Goal: Task Accomplishment & Management: Complete application form

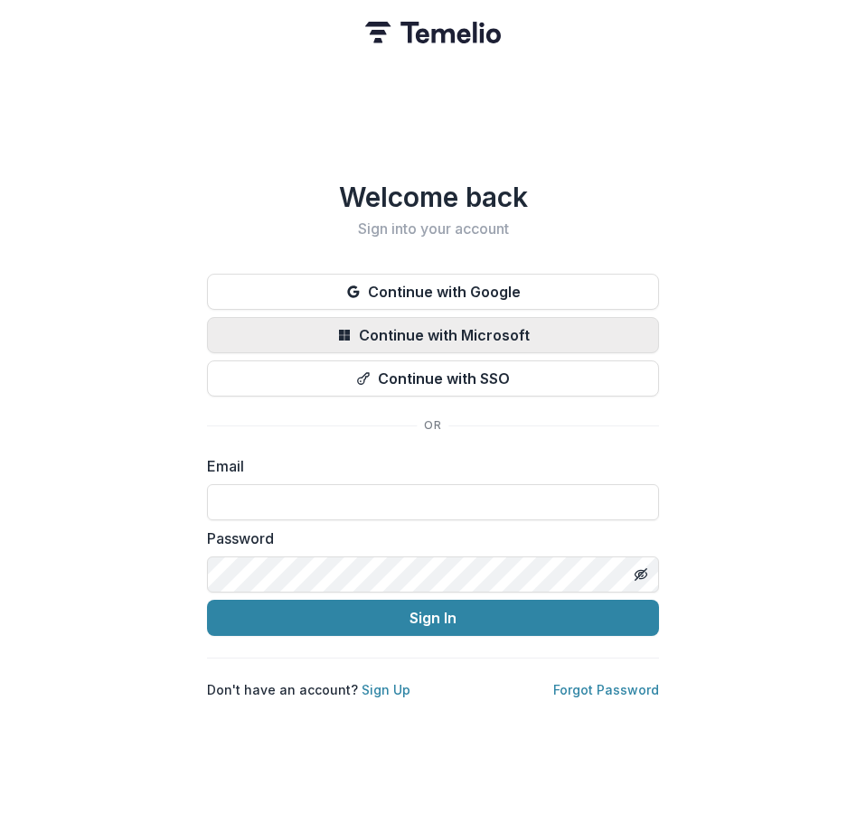
click at [421, 332] on button "Continue with Microsoft" at bounding box center [433, 335] width 452 height 36
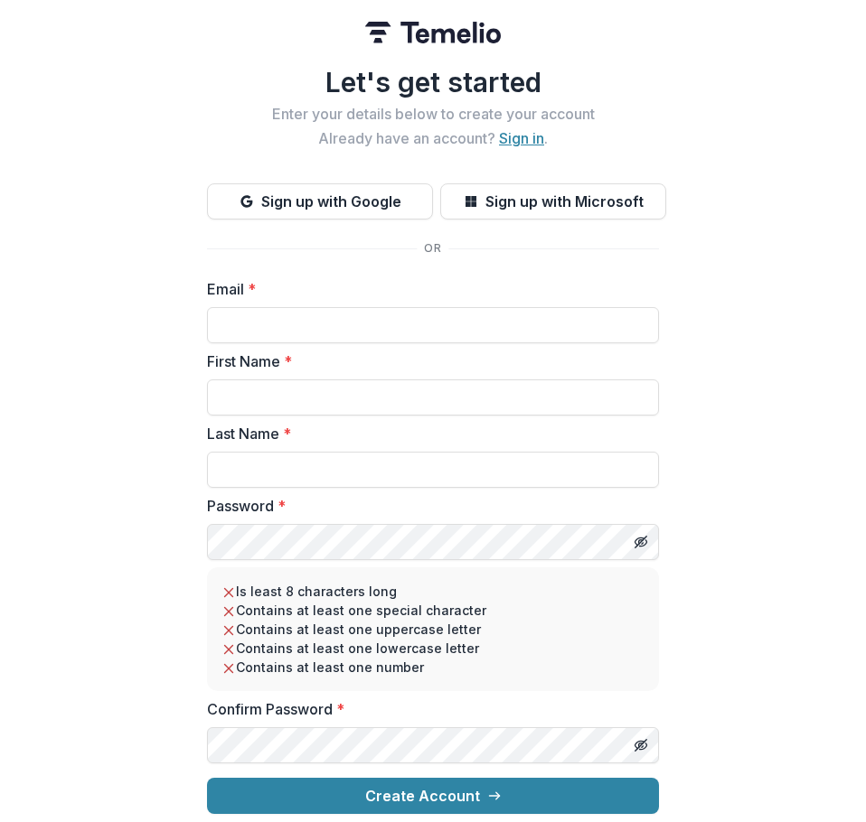
click at [526, 129] on link "Sign in" at bounding box center [521, 138] width 45 height 18
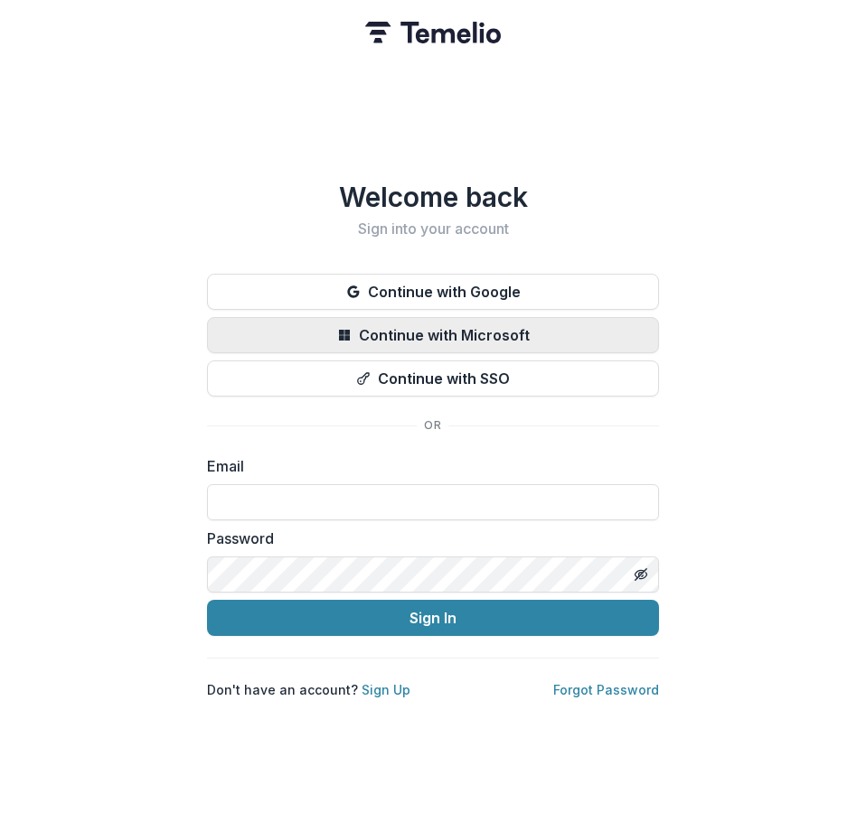
click at [473, 341] on button "Continue with Microsoft" at bounding box center [433, 335] width 452 height 36
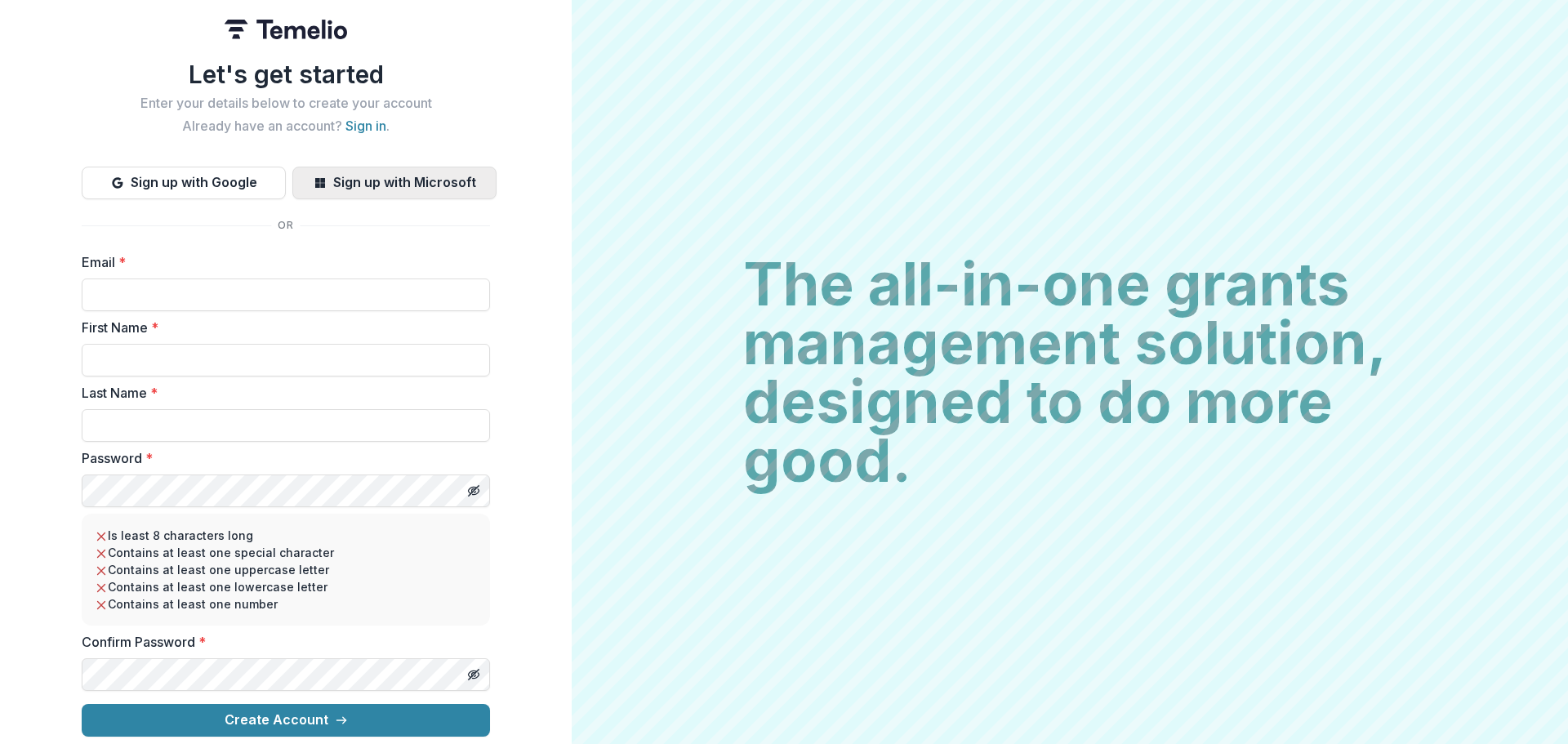
click at [396, 175] on button "Sign up with Microsoft" at bounding box center [395, 183] width 204 height 33
